Goal: Information Seeking & Learning: Understand process/instructions

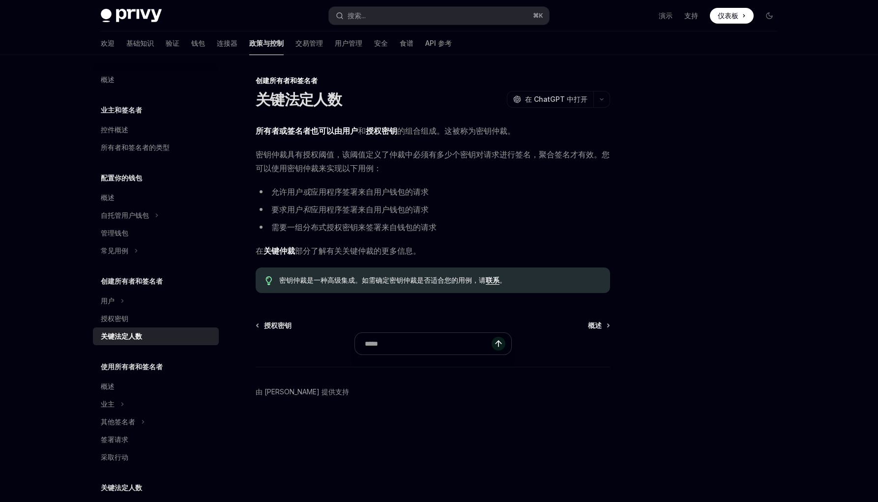
click at [279, 165] on font "密钥仲裁具有授权阈值，该阈值定义了仲裁中必须有多少个密钥对请求进行签名，聚合签名才有效。您可以使用密钥仲裁来实现以下用例：" at bounding box center [433, 161] width 354 height 24
click at [295, 181] on div "所有者或签名者也可以由用户 和 授权密钥 的组合组成 。这被称为密钥仲裁。 密钥仲裁具有授权阈值，该阈值定义了仲裁中必须有多少个密钥对请求进行签名，聚合签名才…" at bounding box center [433, 208] width 354 height 169
click at [309, 189] on font "或" at bounding box center [307, 192] width 8 height 10
drag, startPoint x: 317, startPoint y: 283, endPoint x: 377, endPoint y: 278, distance: 59.6
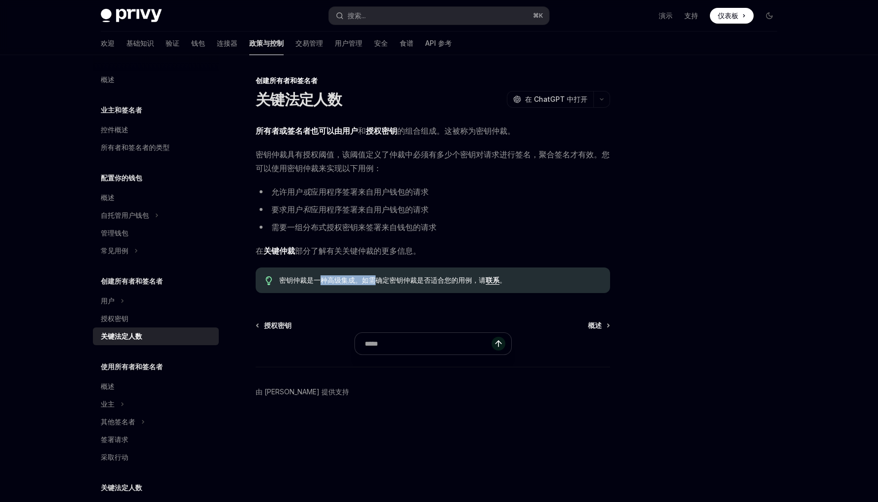
click at [377, 278] on font "密钥仲裁是一种高级集成。如需确定密钥仲裁是否适合您的用例，请" at bounding box center [382, 280] width 206 height 8
click at [385, 278] on font "密钥仲裁是一种高级集成。如需确定密钥仲裁是否适合您的用例，请" at bounding box center [382, 280] width 206 height 8
drag, startPoint x: 384, startPoint y: 280, endPoint x: 335, endPoint y: 285, distance: 48.9
click at [335, 285] on span "密钥仲裁是一种高级集成。如需确定密钥仲裁是否适合您的用例，请 联系 。" at bounding box center [439, 280] width 321 height 10
click at [307, 285] on div "密钥仲裁是一种高级集成。如需确定密钥仲裁是否适合您的用例，请 联系 。" at bounding box center [433, 280] width 354 height 26
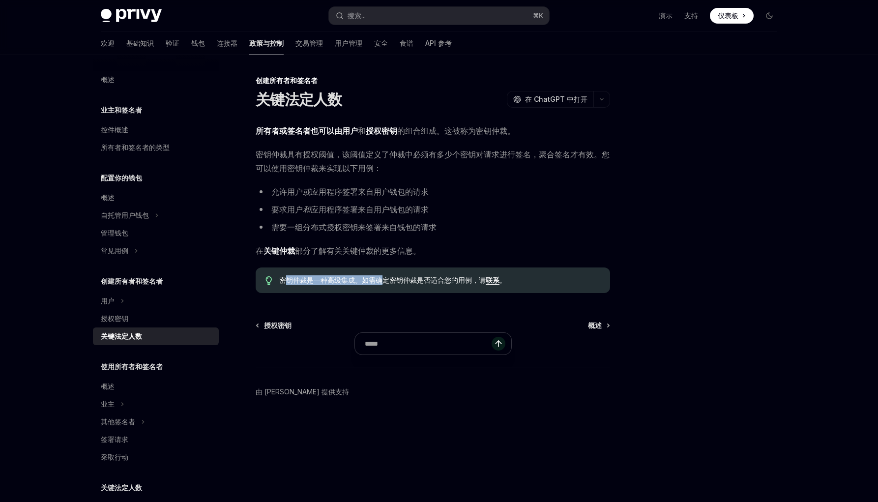
drag, startPoint x: 286, startPoint y: 280, endPoint x: 381, endPoint y: 281, distance: 94.9
click at [381, 281] on font "密钥仲裁是一种高级集成。如需确定密钥仲裁是否适合您的用例，请" at bounding box center [382, 280] width 206 height 8
click at [390, 281] on font "密钥仲裁是一种高级集成。如需确定密钥仲裁是否适合您的用例，请" at bounding box center [382, 280] width 206 height 8
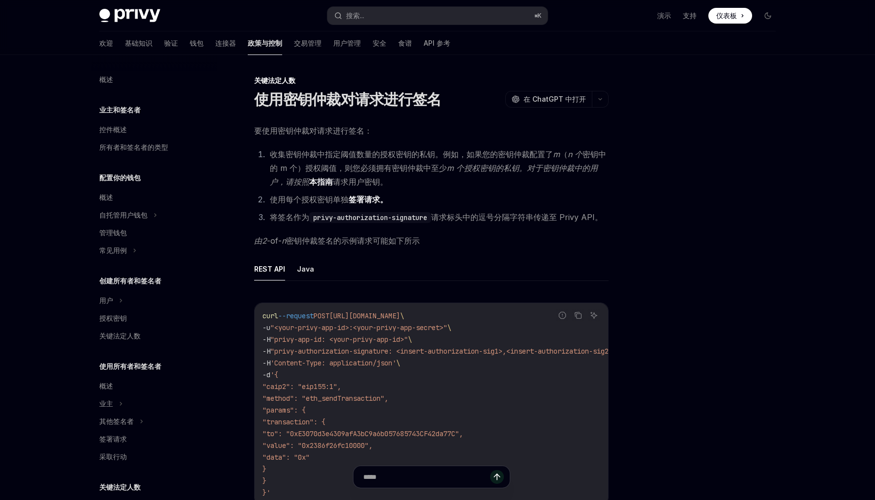
click at [358, 152] on font "收集密钥仲裁中指定阈值数量的授权密钥的私钥。例如，如果您的密钥仲裁配置了" at bounding box center [411, 154] width 283 height 10
click at [374, 161] on li "收集密钥仲裁中指定阈值数量的授权密钥的私钥。例如，如果您的密钥仲裁配置了 m （ n 个 密钥中的 m 个）授权阈值，则您必须拥有密钥仲裁中至少 m 个授权密…" at bounding box center [438, 167] width 342 height 41
click at [393, 164] on font "密钥中的 m 个）授权阈值，则您必须拥有密钥仲裁中至少" at bounding box center [438, 161] width 336 height 24
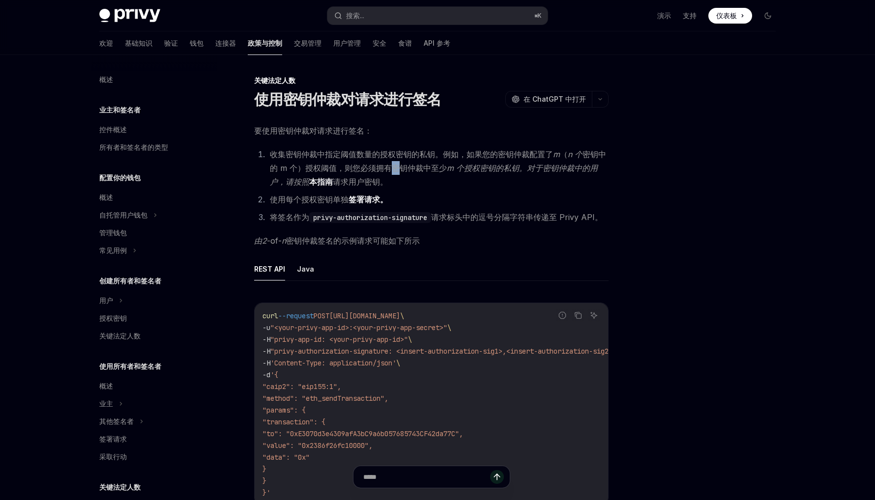
click at [373, 163] on font "密钥中的 m 个）授权阈值，则您必须拥有密钥仲裁中至少" at bounding box center [438, 161] width 336 height 24
click at [322, 181] on font "本指南" at bounding box center [321, 182] width 24 height 10
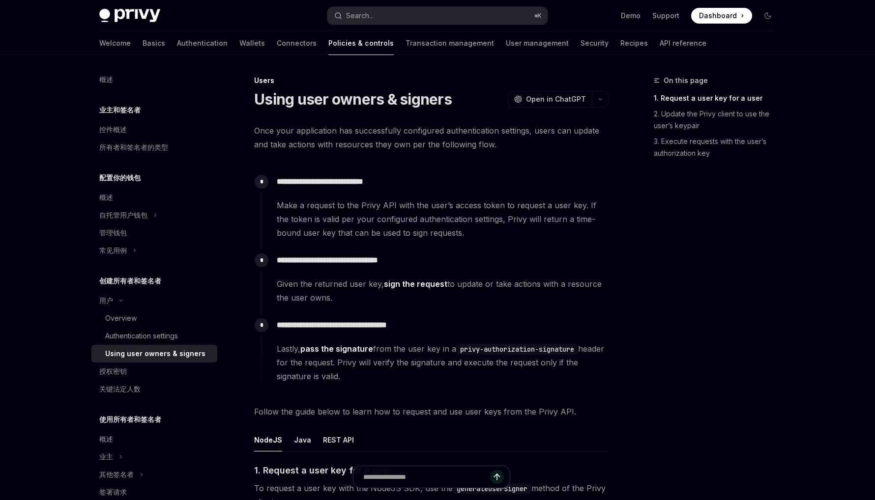
type textarea "*"
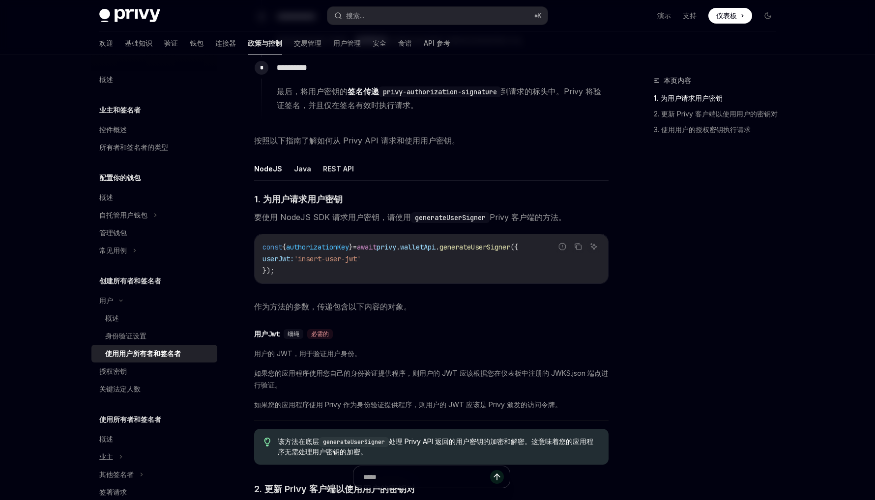
scroll to position [232, 0]
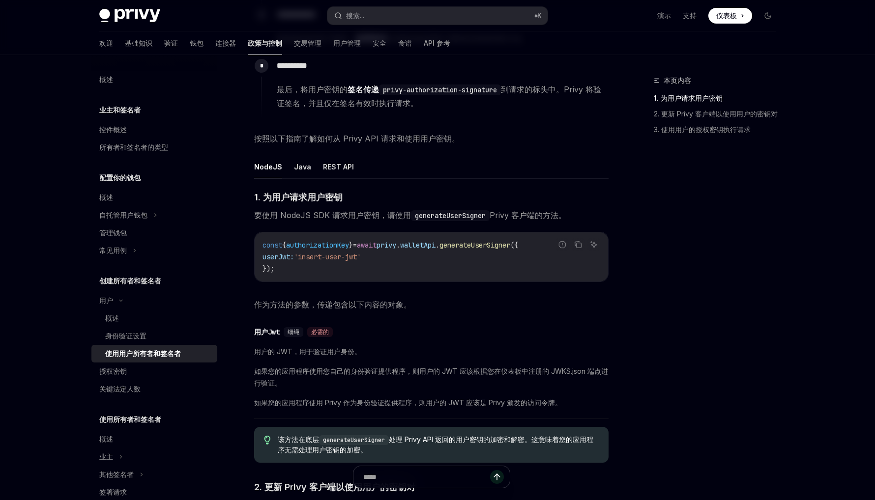
click at [329, 252] on code "const { authorizationKey } = await privy . walletApi . generateUserSigner ({ us…" at bounding box center [432, 256] width 338 height 35
click at [319, 243] on span "authorizationKey" at bounding box center [317, 245] width 63 height 9
click at [353, 243] on span "}" at bounding box center [351, 245] width 4 height 9
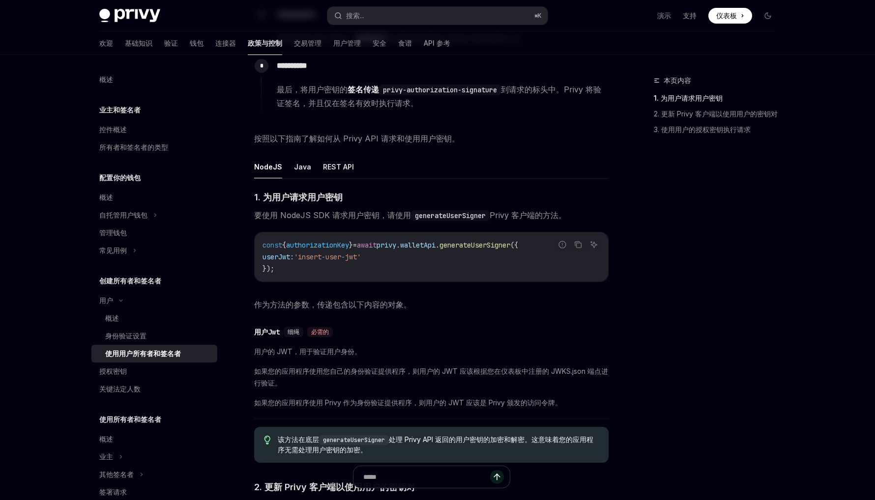
click at [353, 243] on span "}" at bounding box center [351, 245] width 4 height 9
click at [377, 243] on span "await" at bounding box center [367, 245] width 20 height 9
click at [428, 249] on span "walletApi" at bounding box center [417, 245] width 35 height 9
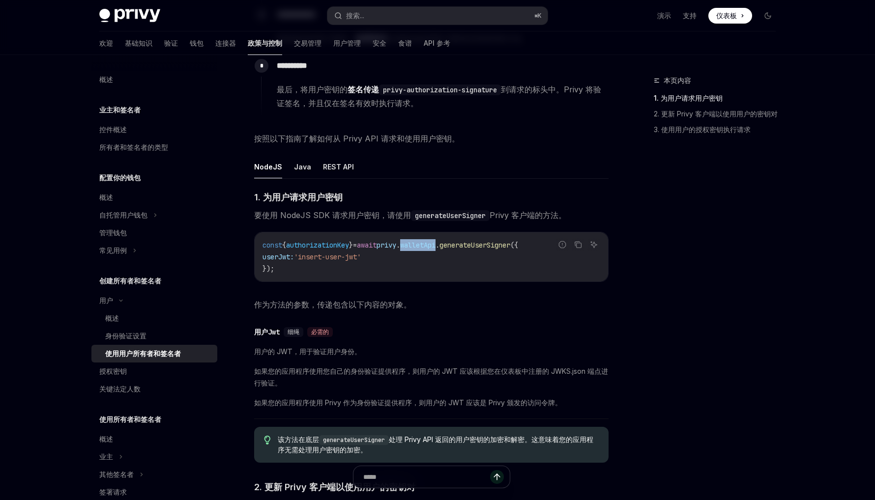
click at [481, 248] on span "generateUserSigner" at bounding box center [475, 245] width 71 height 9
copy span "generateUserSigner"
